Goal: Information Seeking & Learning: Learn about a topic

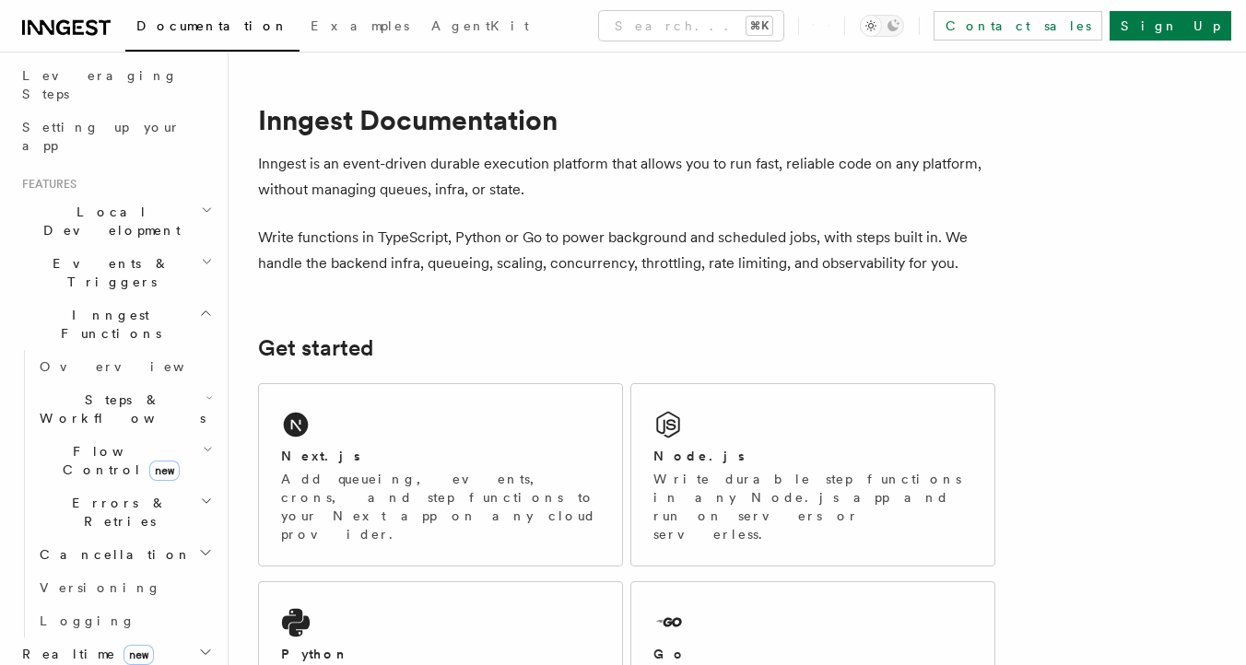
scroll to position [273, 0]
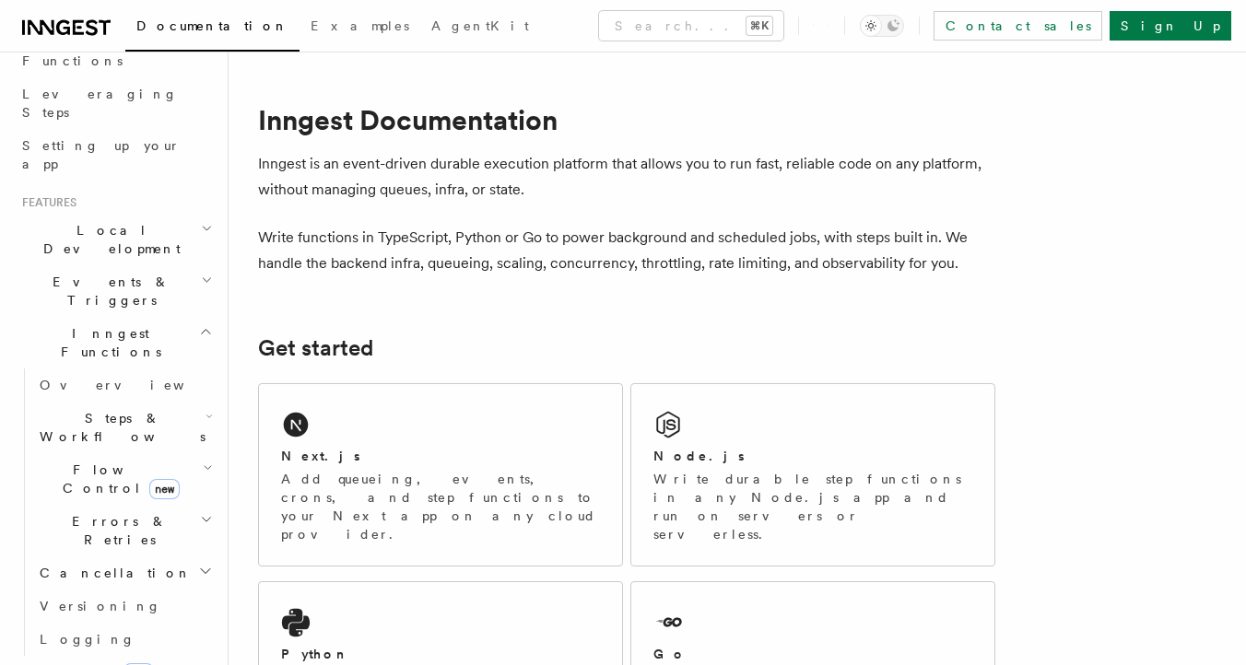
click at [193, 402] on h2 "Steps & Workflows" at bounding box center [124, 428] width 184 height 52
click at [120, 409] on span "Steps & Workflows" at bounding box center [118, 427] width 173 height 37
click at [113, 369] on link "Overview" at bounding box center [124, 385] width 184 height 33
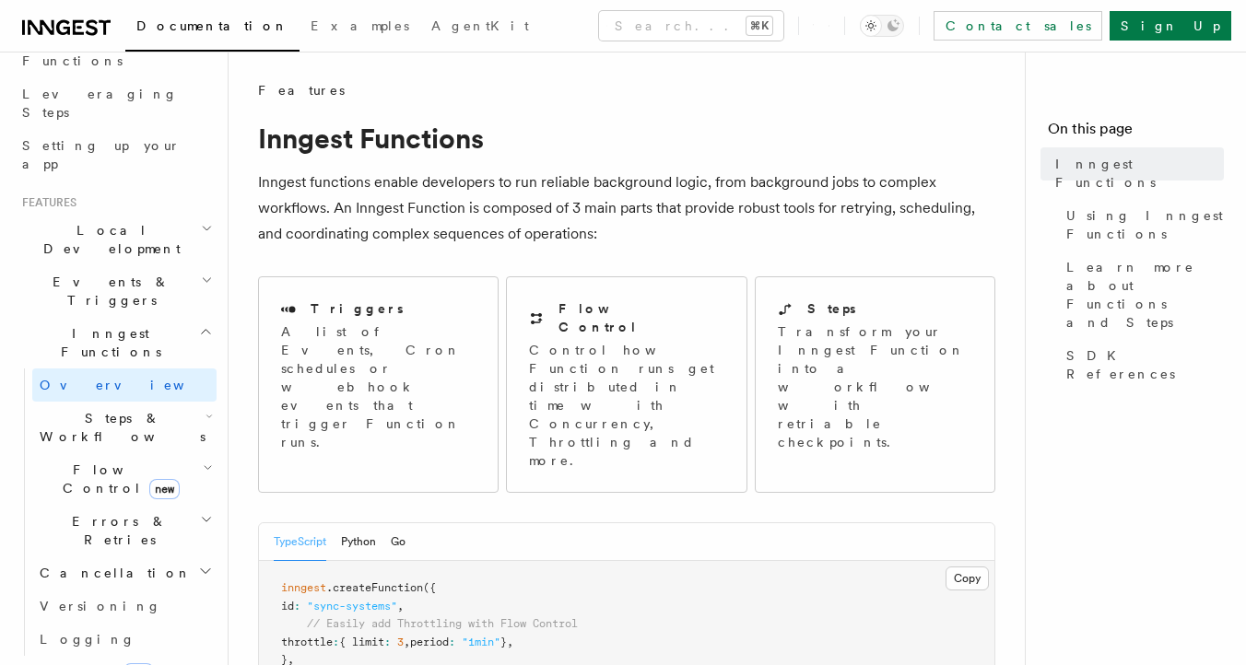
click at [333, 210] on p "Inngest functions enable developers to run reliable background logic, from back…" at bounding box center [626, 208] width 737 height 77
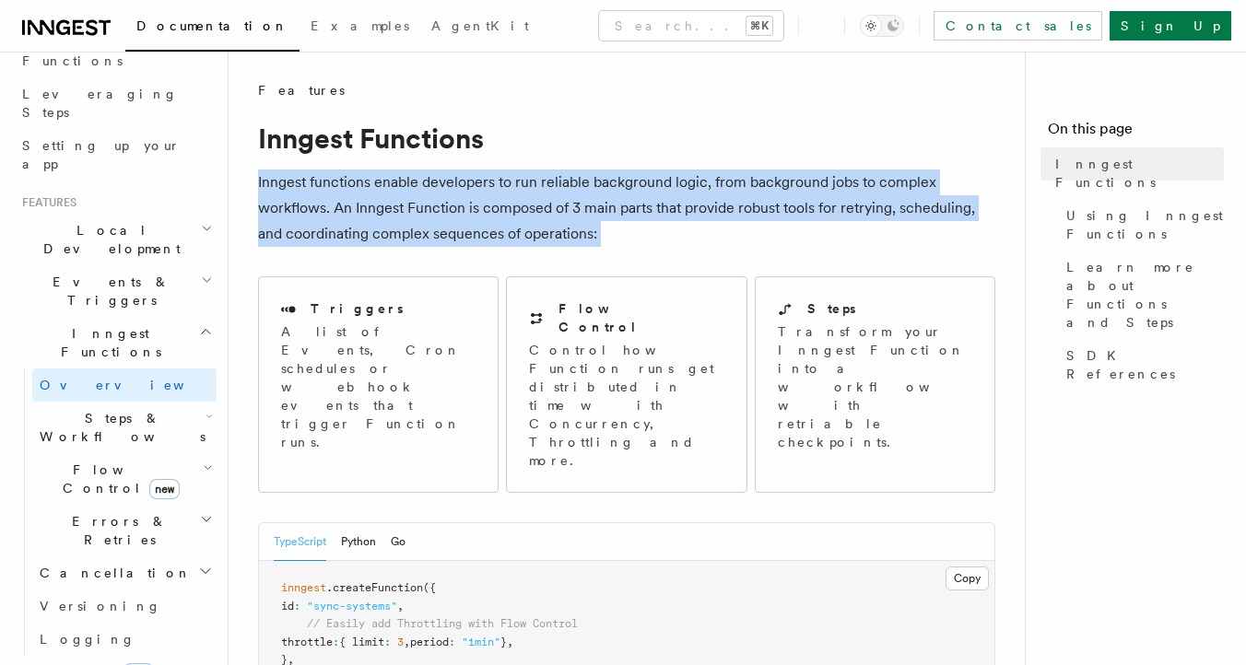
click at [385, 208] on p "Inngest functions enable developers to run reliable background logic, from back…" at bounding box center [626, 208] width 737 height 77
